Goal: Communication & Community: Answer question/provide support

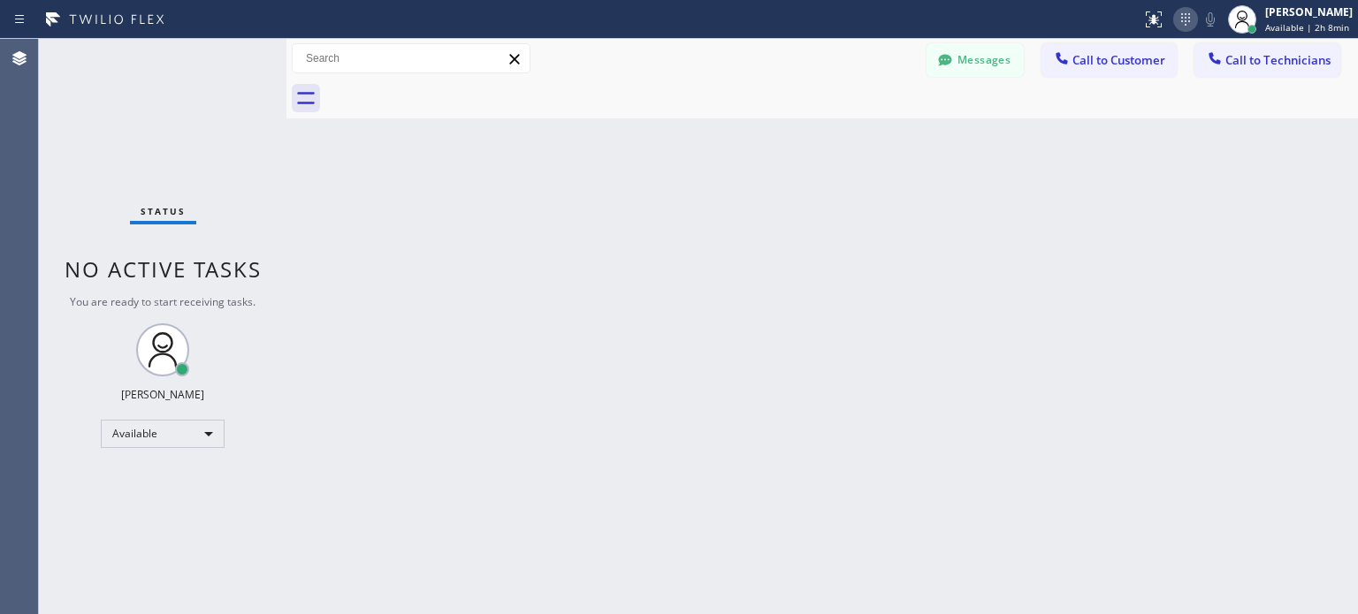
click at [1183, 18] on icon at bounding box center [1185, 19] width 21 height 21
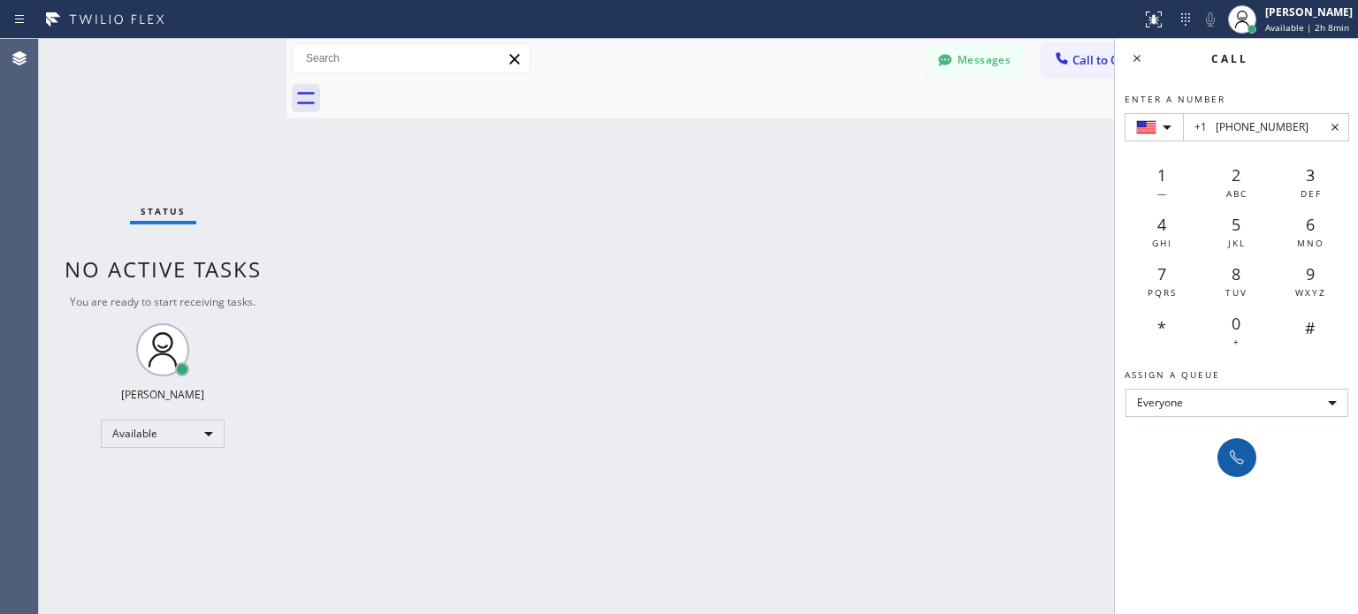
type input "+1 [PHONE_NUMBER]"
click at [1243, 467] on icon at bounding box center [1236, 457] width 21 height 21
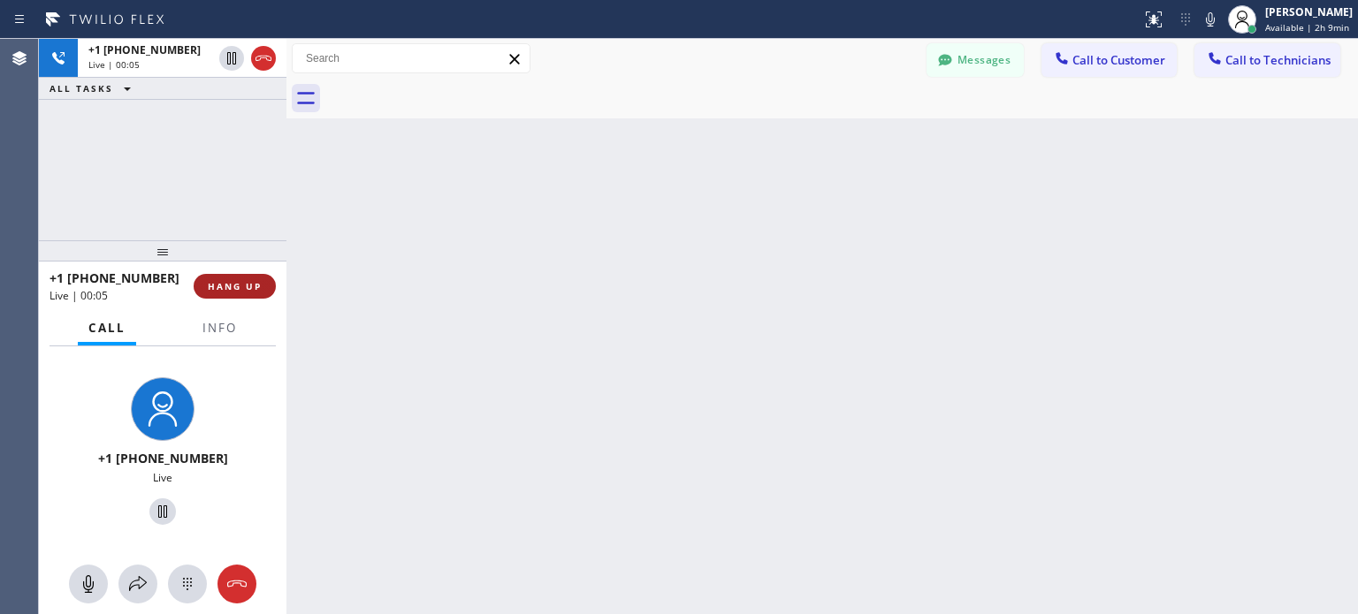
click at [247, 286] on span "HANG UP" at bounding box center [235, 286] width 54 height 12
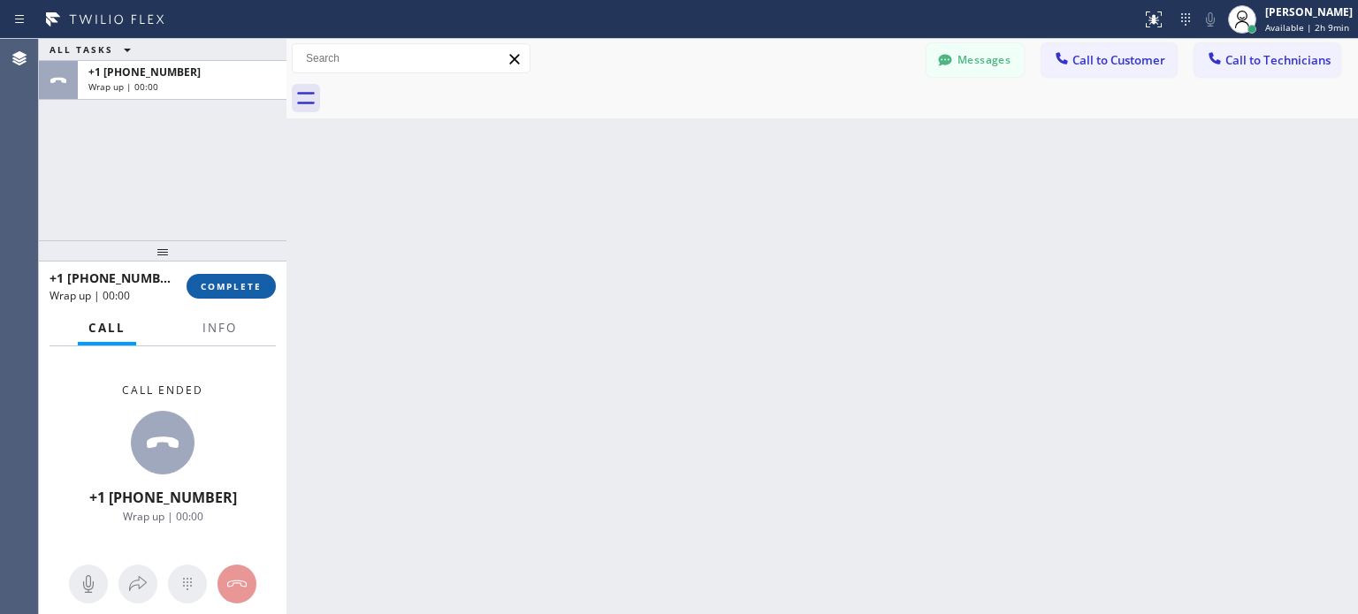
click at [247, 286] on span "COMPLETE" at bounding box center [231, 286] width 61 height 12
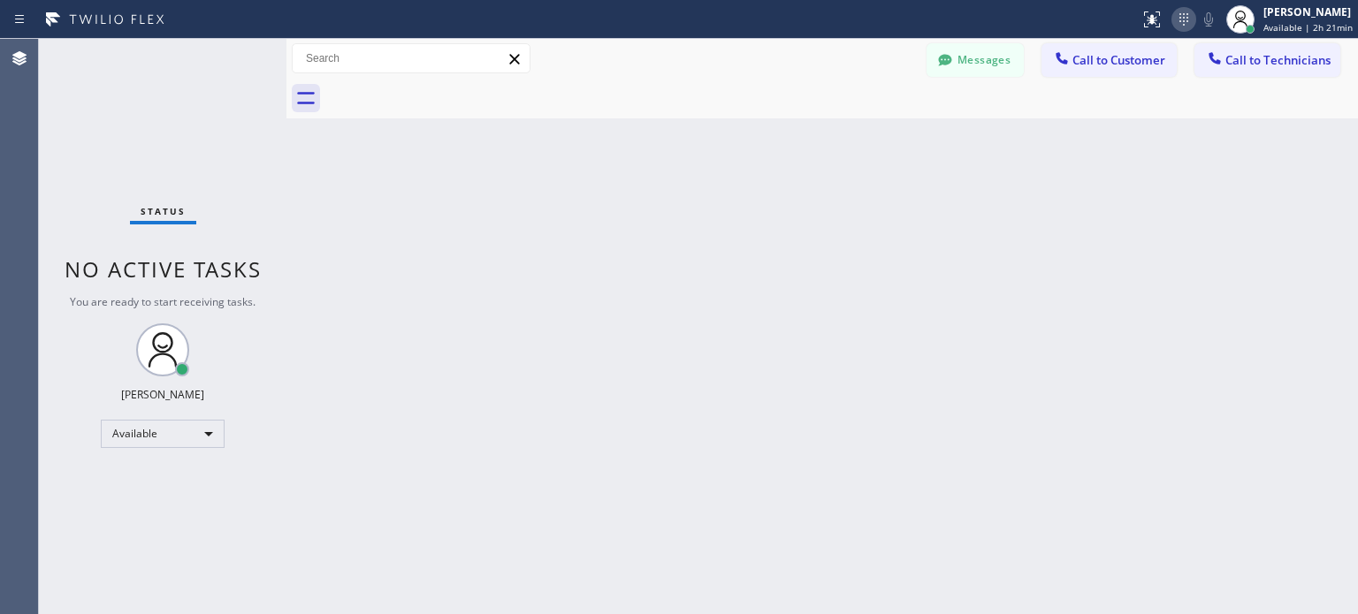
click at [1187, 20] on icon at bounding box center [1183, 19] width 21 height 21
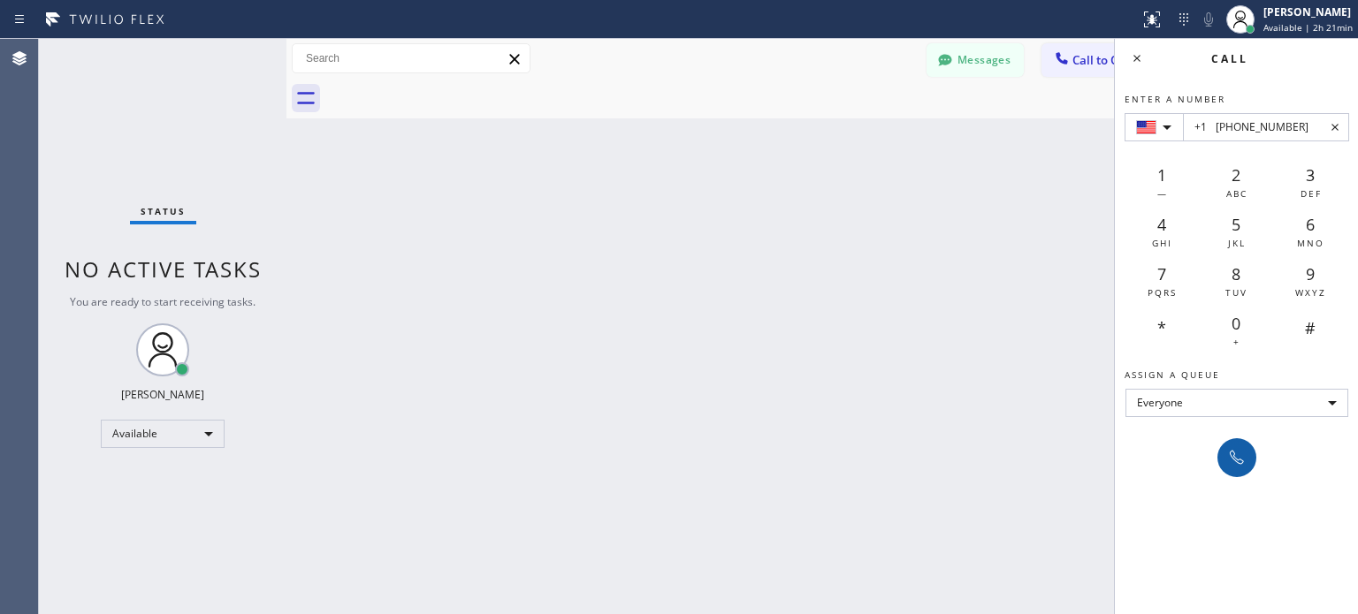
type input "+1 [PHONE_NUMBER]"
click at [1227, 447] on icon at bounding box center [1236, 457] width 21 height 21
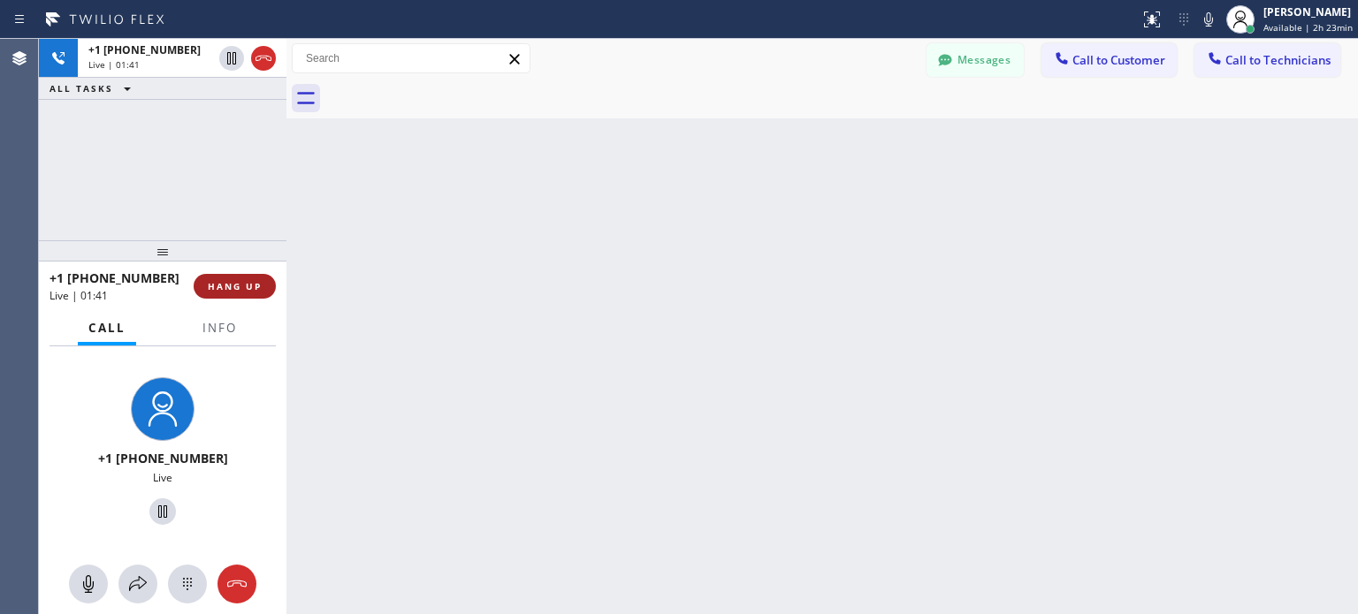
click at [240, 286] on span "HANG UP" at bounding box center [235, 286] width 54 height 12
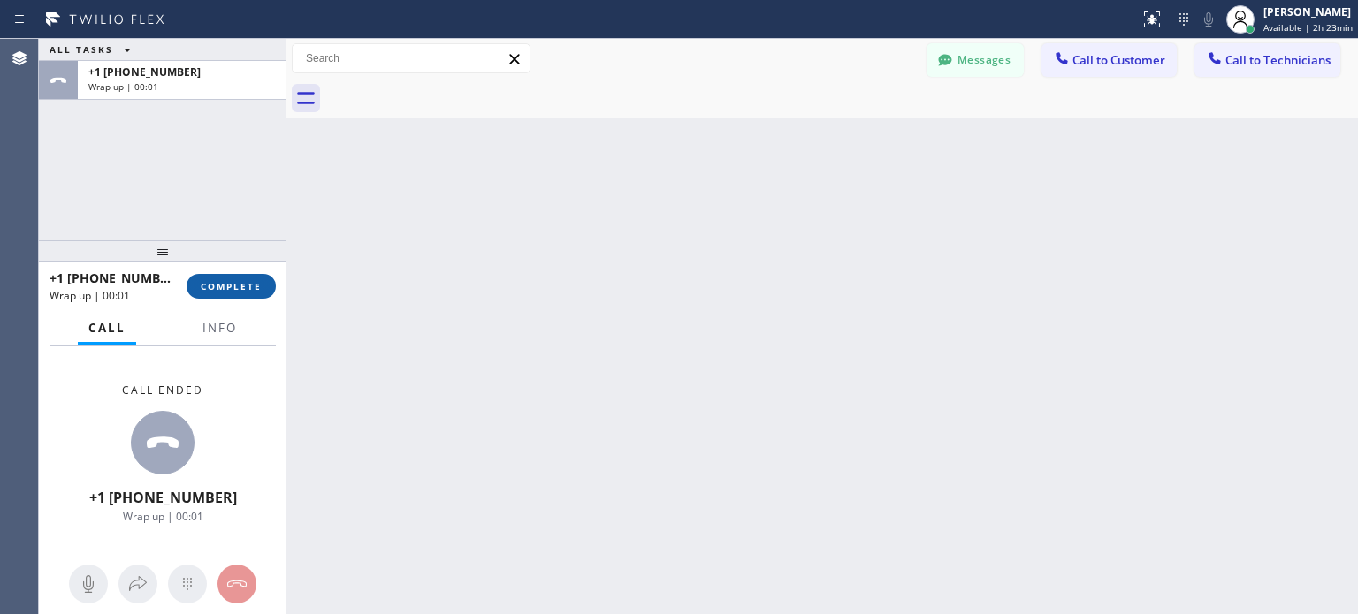
click at [239, 278] on button "COMPLETE" at bounding box center [231, 286] width 89 height 25
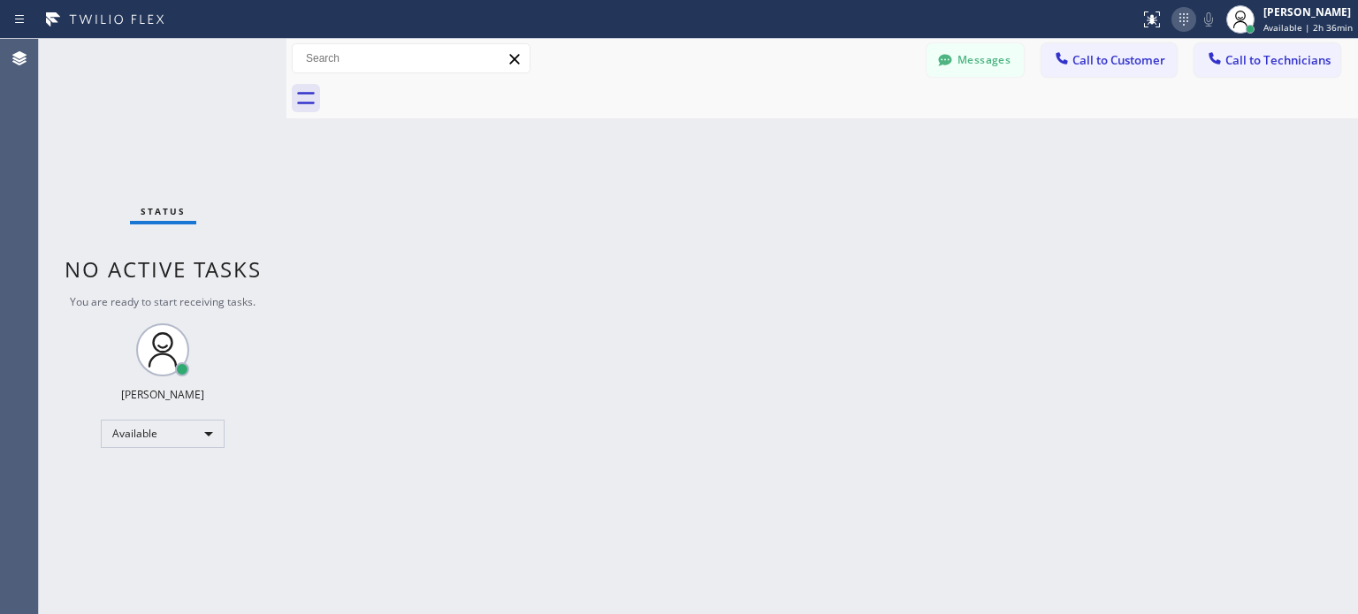
click at [1184, 16] on icon at bounding box center [1183, 19] width 21 height 21
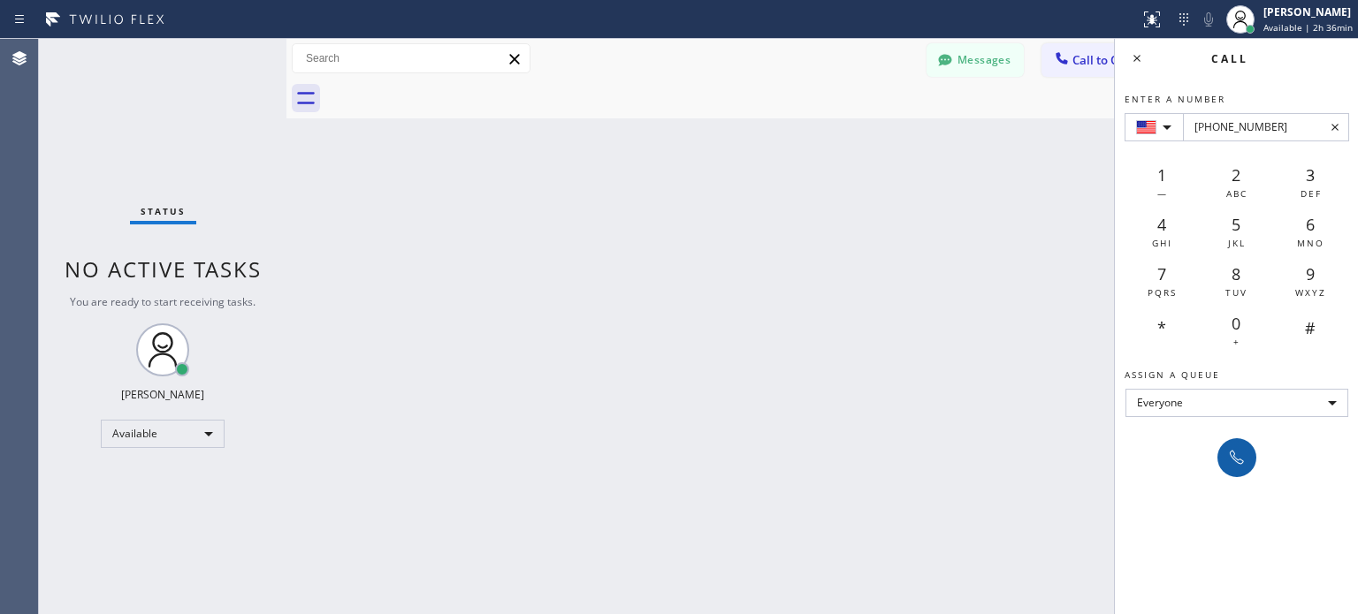
type input "[PHONE_NUMBER]"
click at [1241, 452] on icon at bounding box center [1236, 457] width 21 height 21
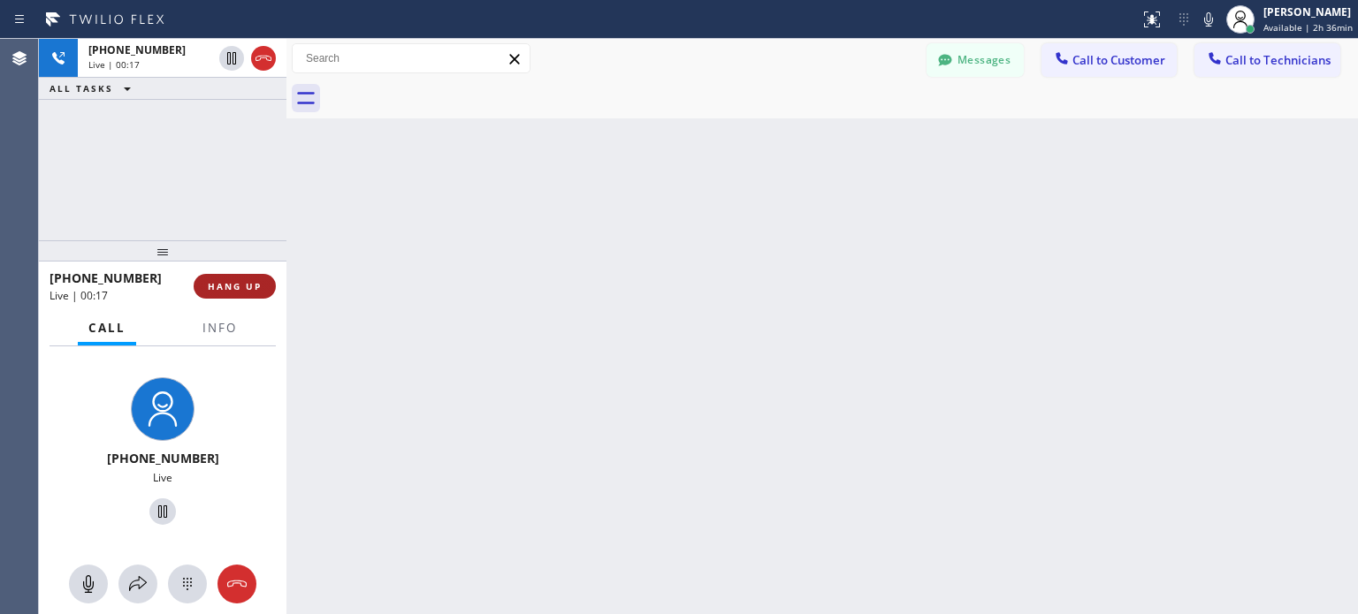
click at [245, 274] on button "HANG UP" at bounding box center [235, 286] width 82 height 25
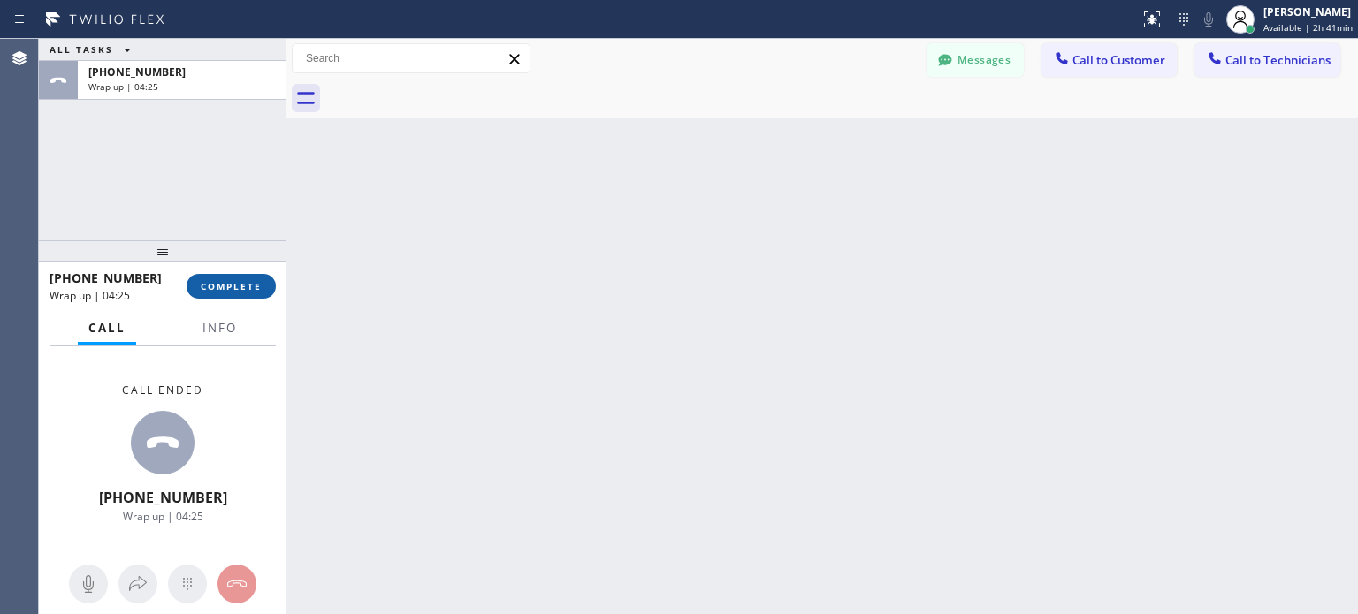
click at [252, 279] on button "COMPLETE" at bounding box center [231, 286] width 89 height 25
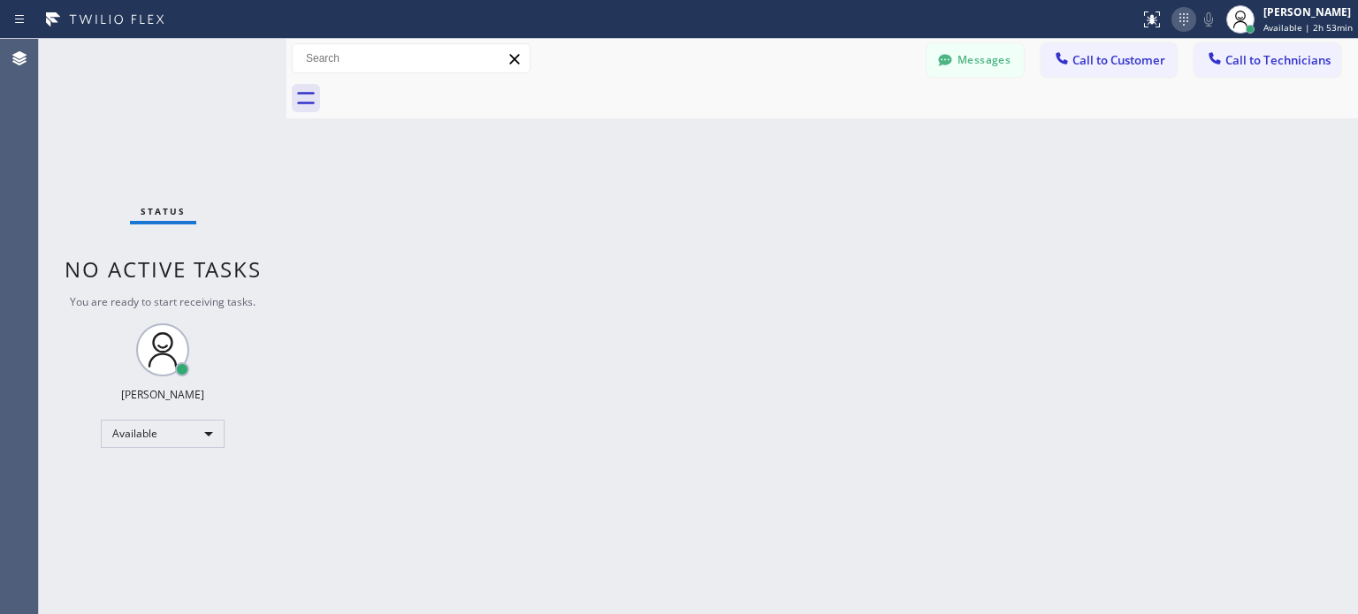
click at [1189, 15] on icon at bounding box center [1183, 19] width 21 height 21
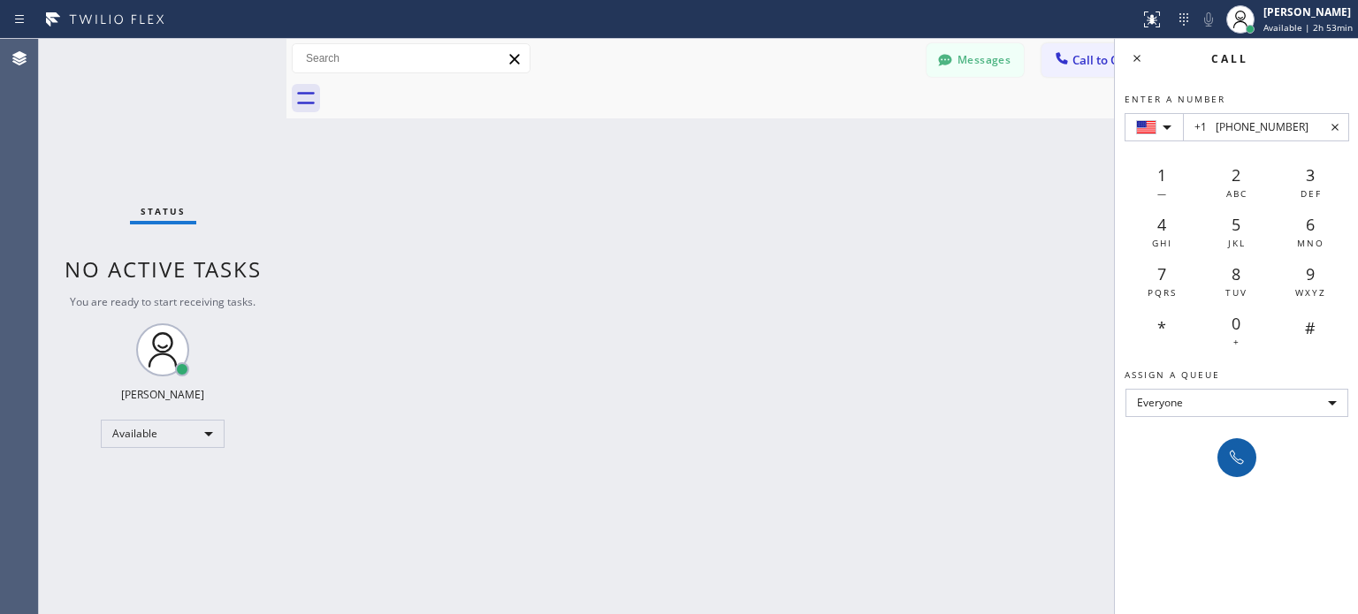
type input "+1 [PHONE_NUMBER]"
click at [1241, 455] on icon at bounding box center [1236, 457] width 21 height 21
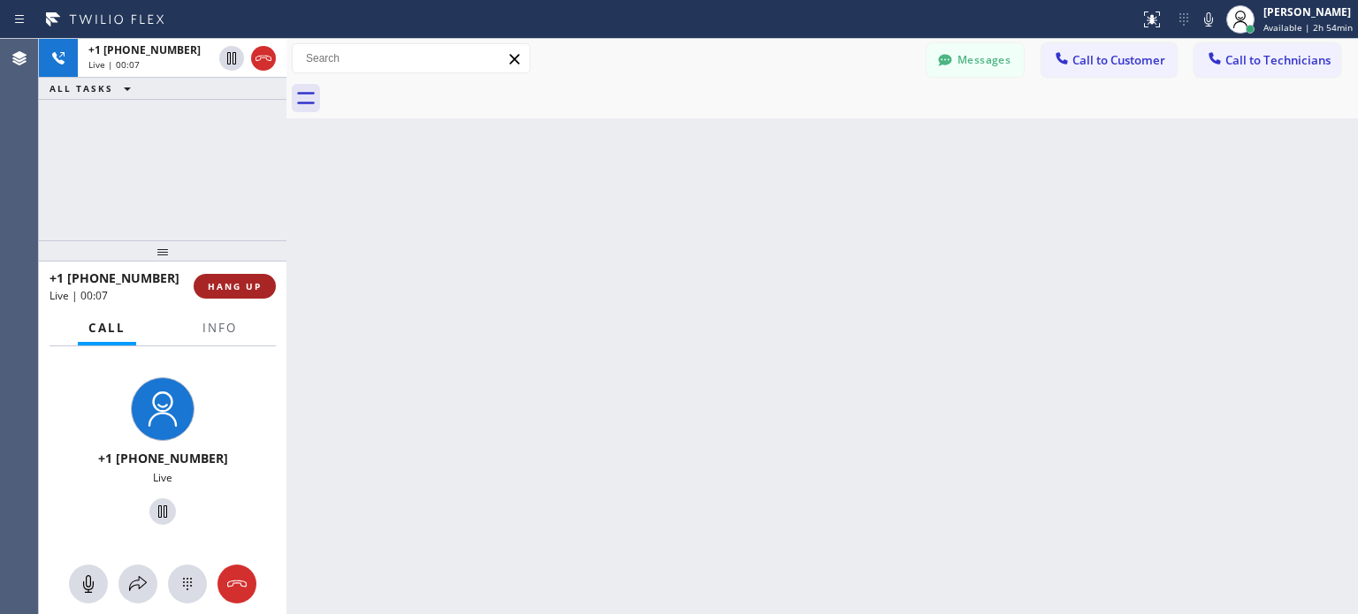
click at [243, 286] on span "HANG UP" at bounding box center [235, 286] width 54 height 12
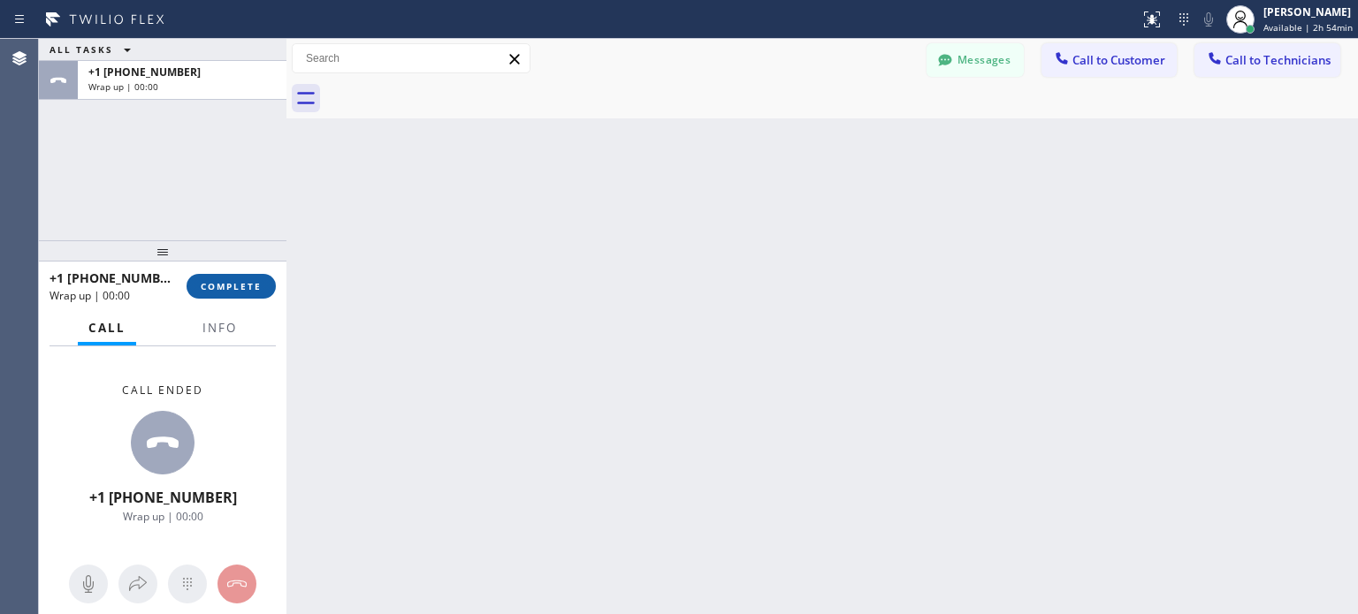
click at [243, 286] on span "COMPLETE" at bounding box center [231, 286] width 61 height 12
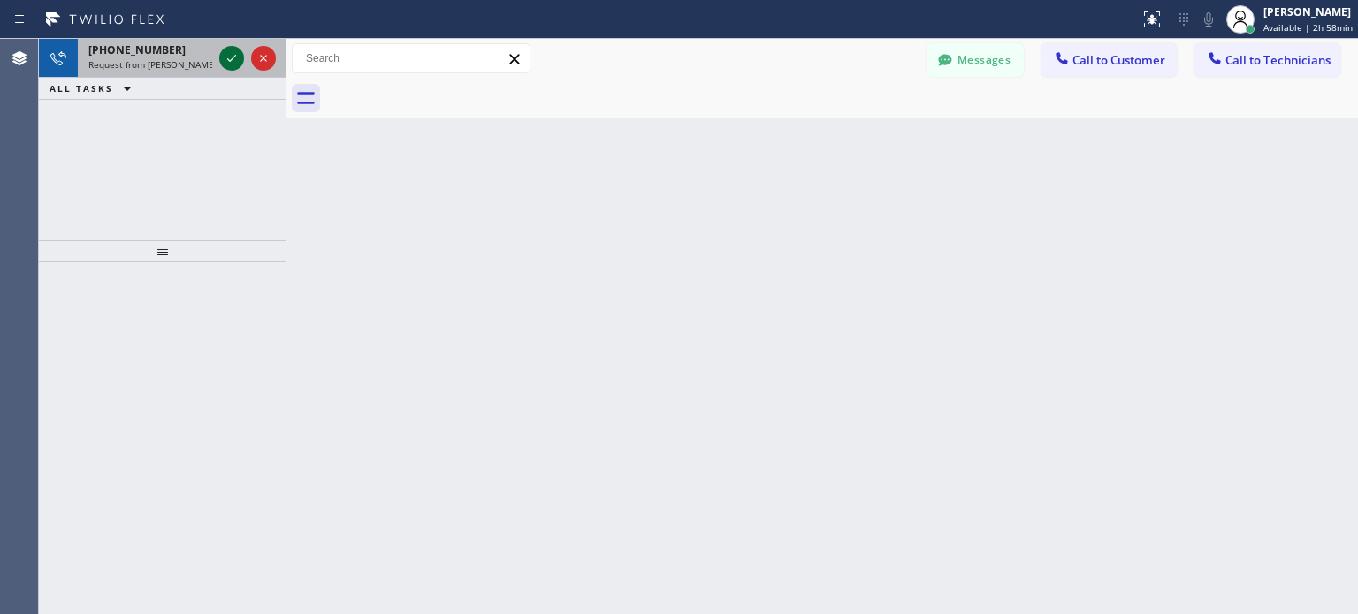
click at [224, 52] on icon at bounding box center [231, 58] width 21 height 21
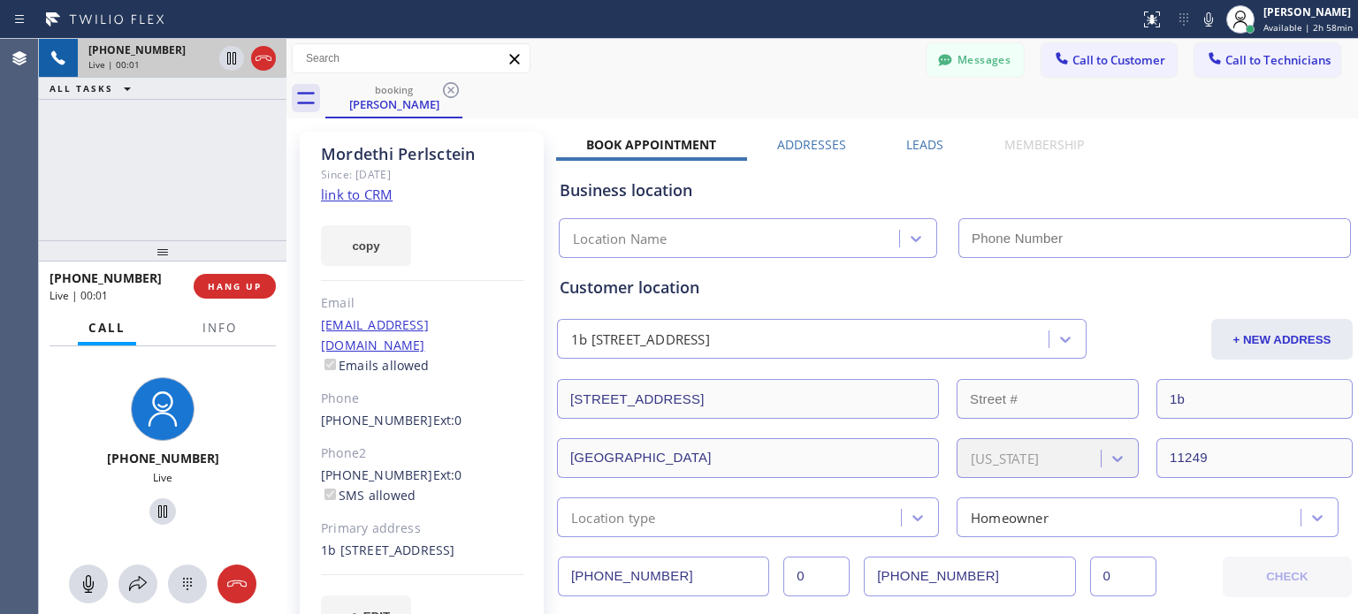
type input "[PHONE_NUMBER]"
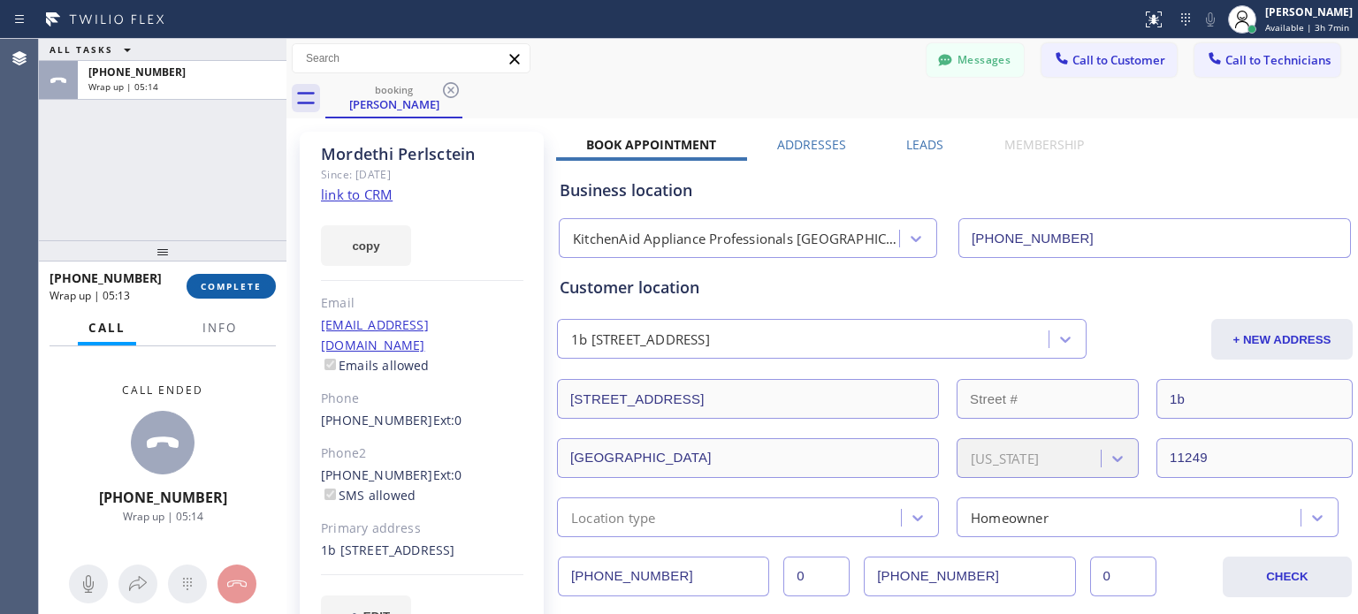
click at [263, 294] on button "COMPLETE" at bounding box center [231, 286] width 89 height 25
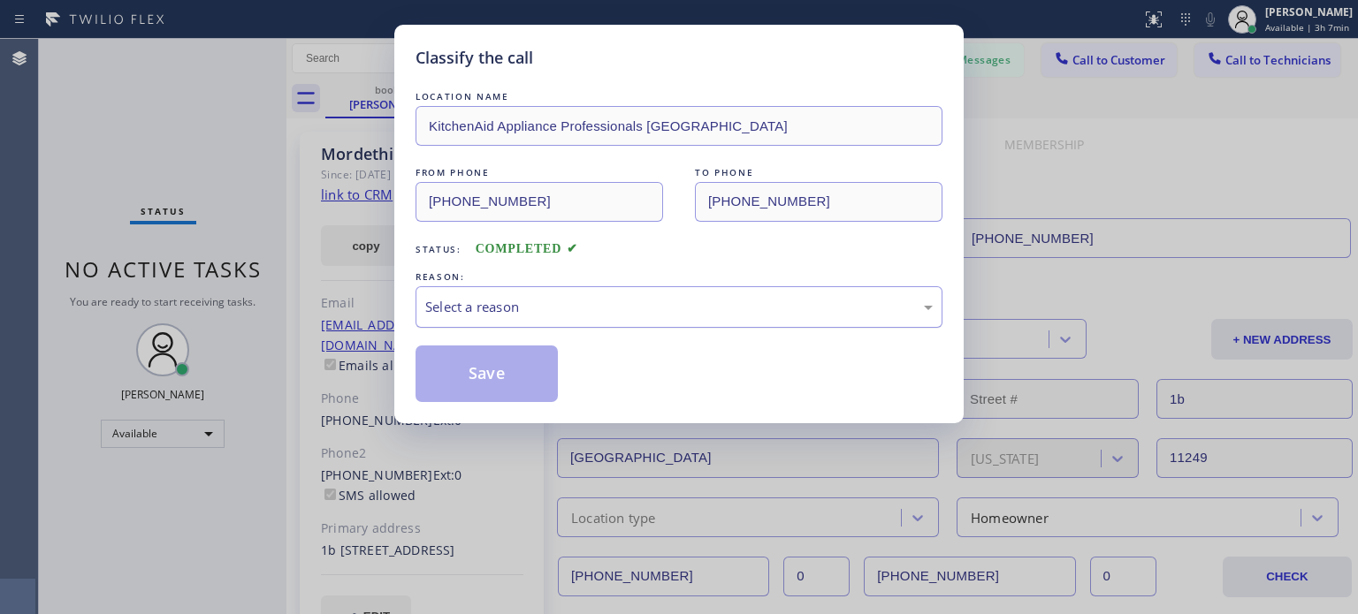
drag, startPoint x: 453, startPoint y: 303, endPoint x: 464, endPoint y: 324, distance: 24.1
click at [453, 303] on div "Select a reason" at bounding box center [679, 307] width 508 height 20
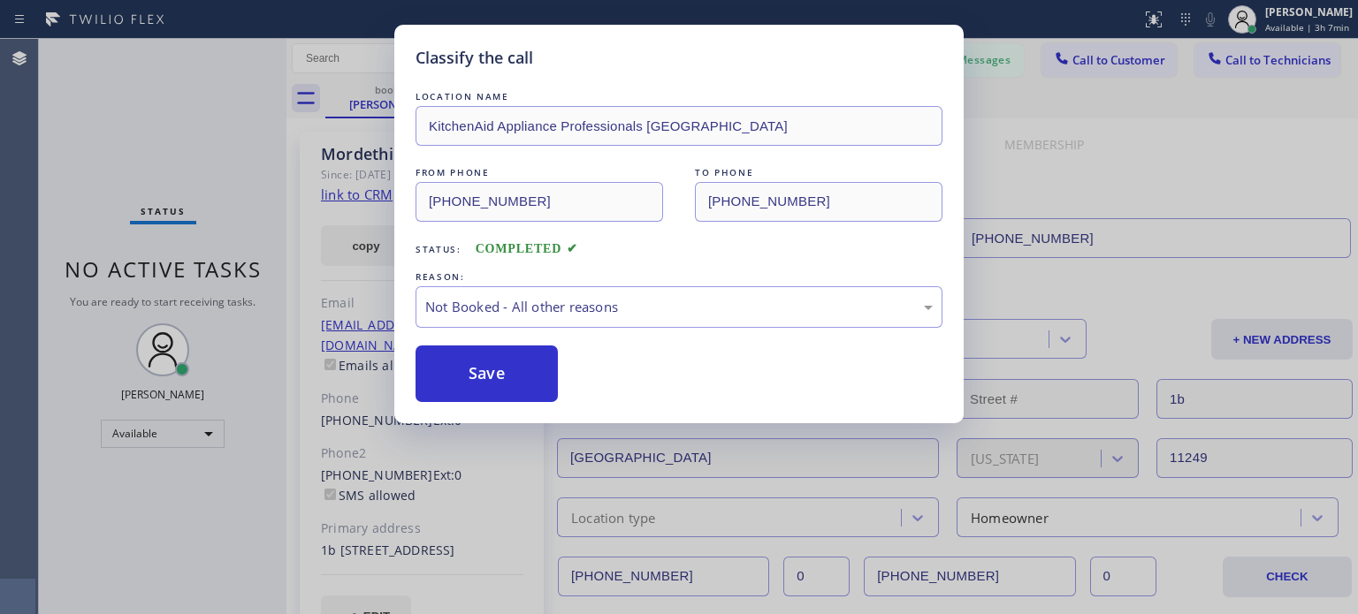
click at [474, 360] on button "Save" at bounding box center [487, 374] width 142 height 57
